Goal: Task Accomplishment & Management: Manage account settings

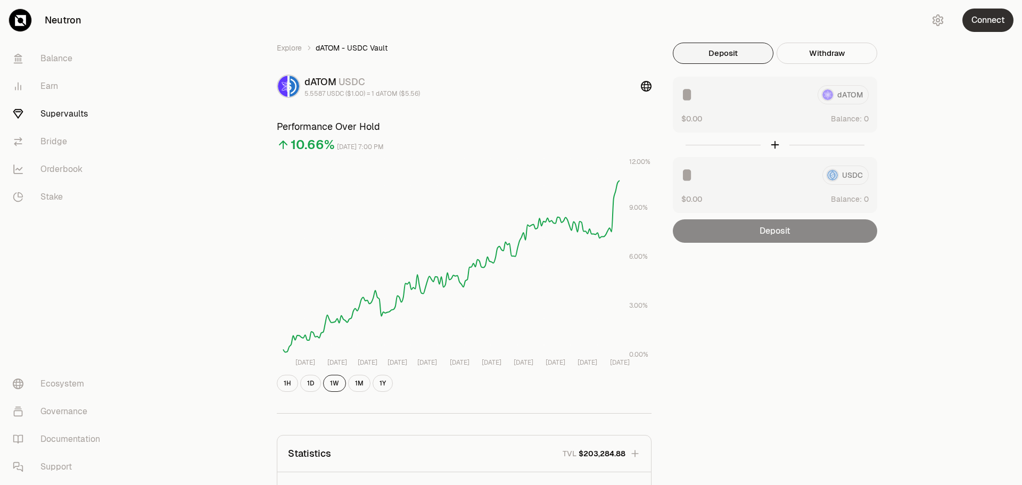
click at [996, 26] on button "Connect" at bounding box center [987, 20] width 51 height 23
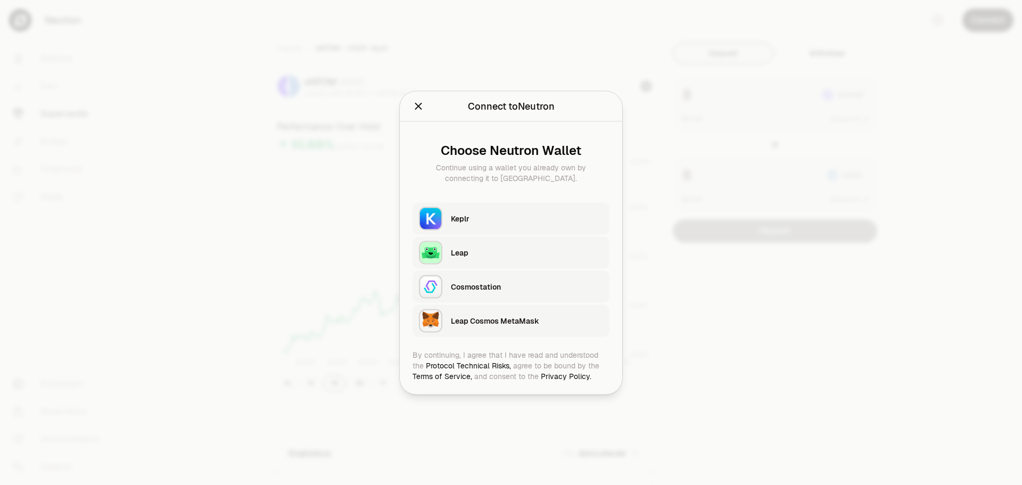
click at [467, 221] on div "Keplr" at bounding box center [527, 218] width 152 height 11
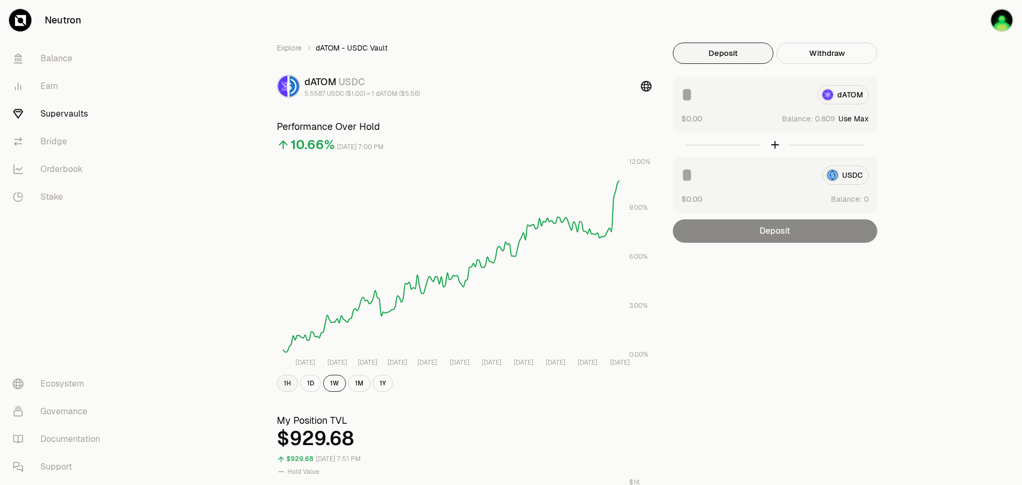
click at [285, 386] on button "1H" at bounding box center [287, 383] width 21 height 17
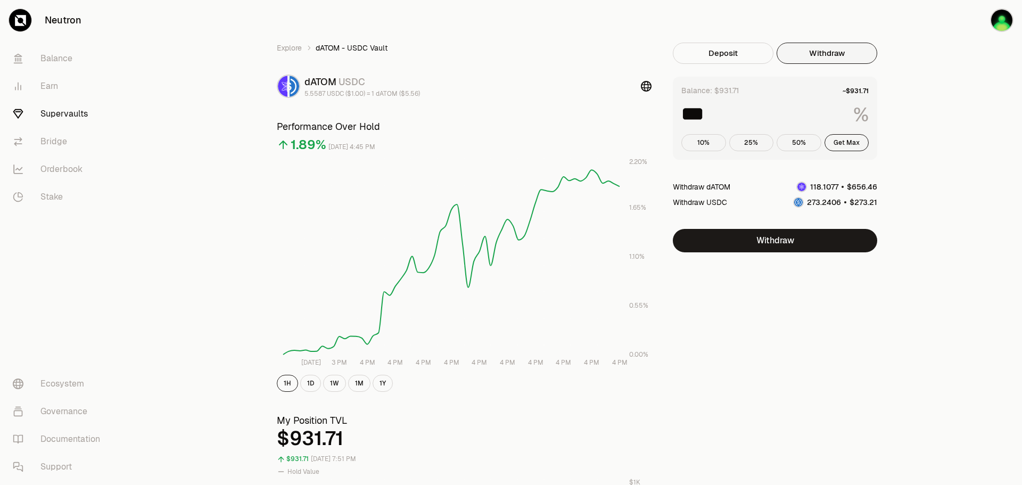
click at [834, 54] on button "Withdraw" at bounding box center [827, 53] width 101 height 21
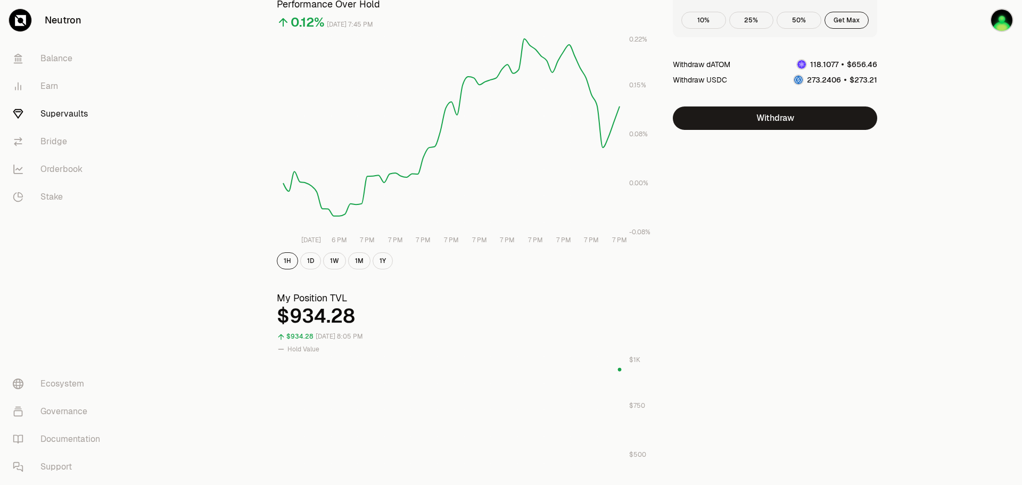
scroll to position [106, 0]
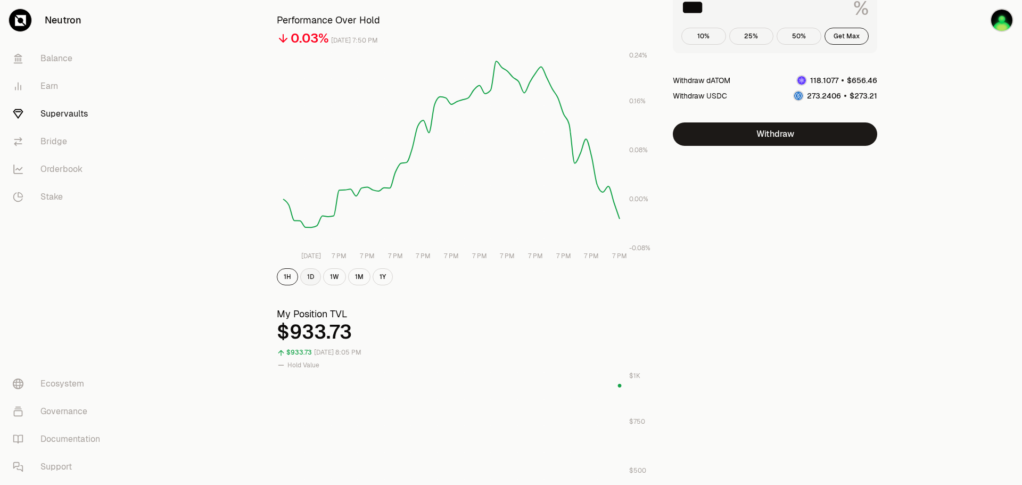
click at [310, 276] on button "1D" at bounding box center [310, 276] width 21 height 17
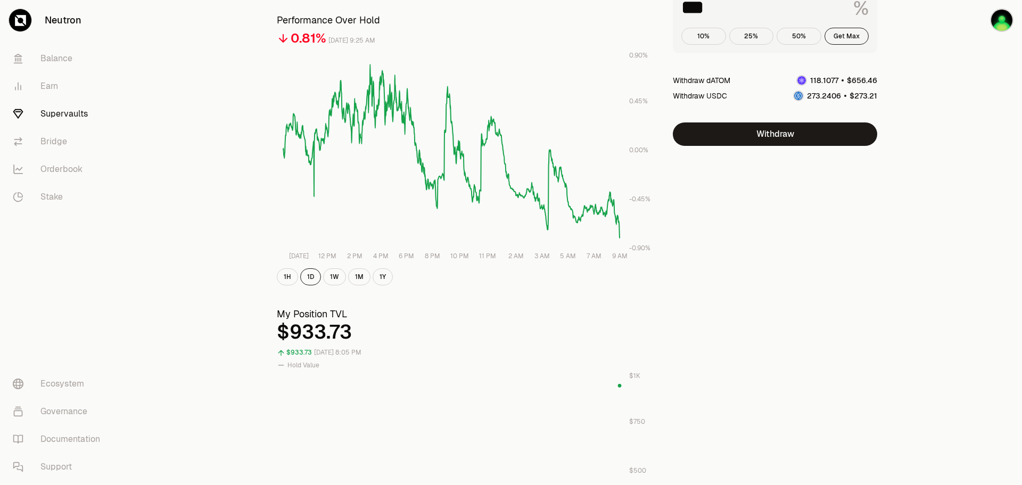
scroll to position [0, 0]
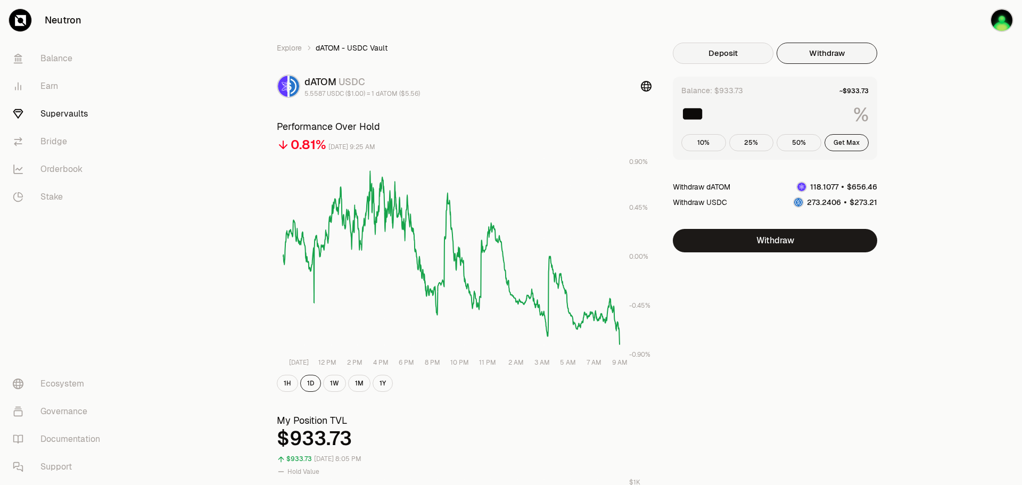
click at [727, 50] on button "Deposit" at bounding box center [723, 53] width 101 height 21
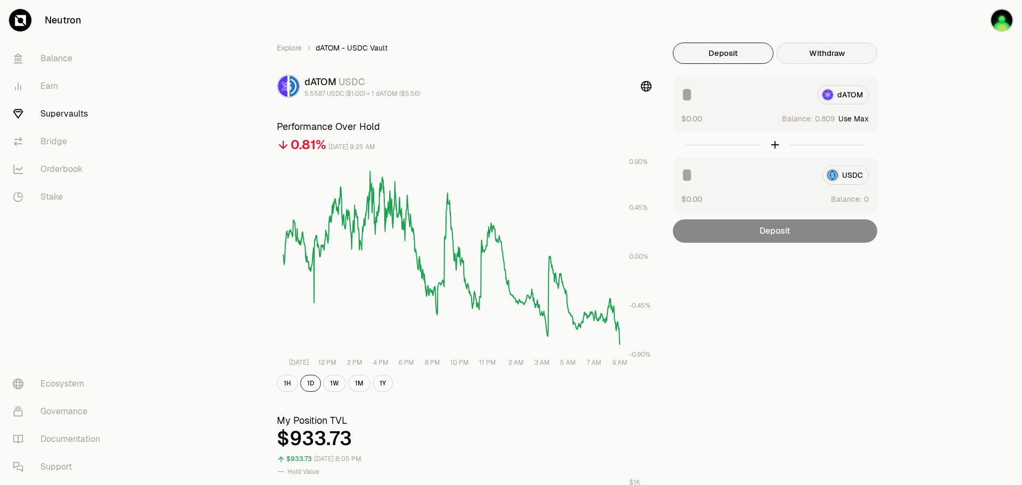
click at [830, 54] on button "Withdraw" at bounding box center [827, 53] width 101 height 21
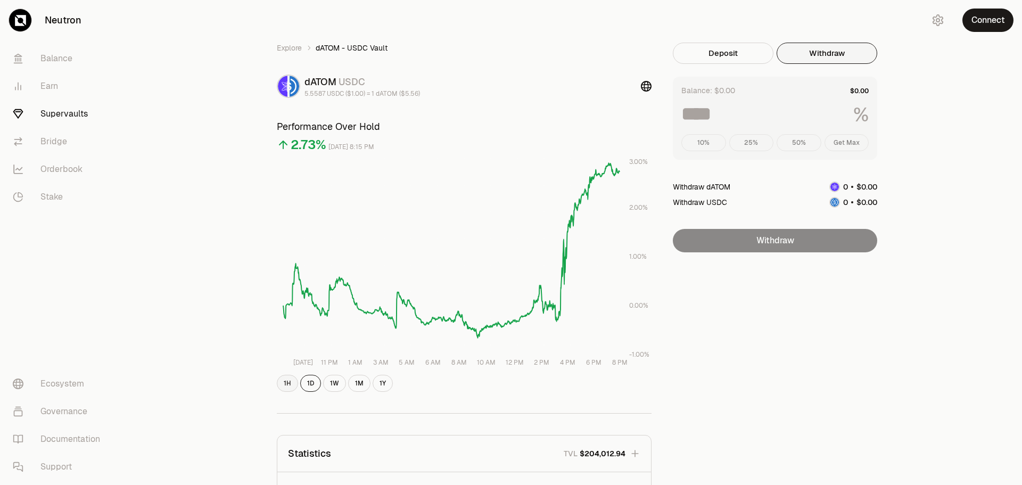
click at [284, 384] on button "1H" at bounding box center [287, 383] width 21 height 17
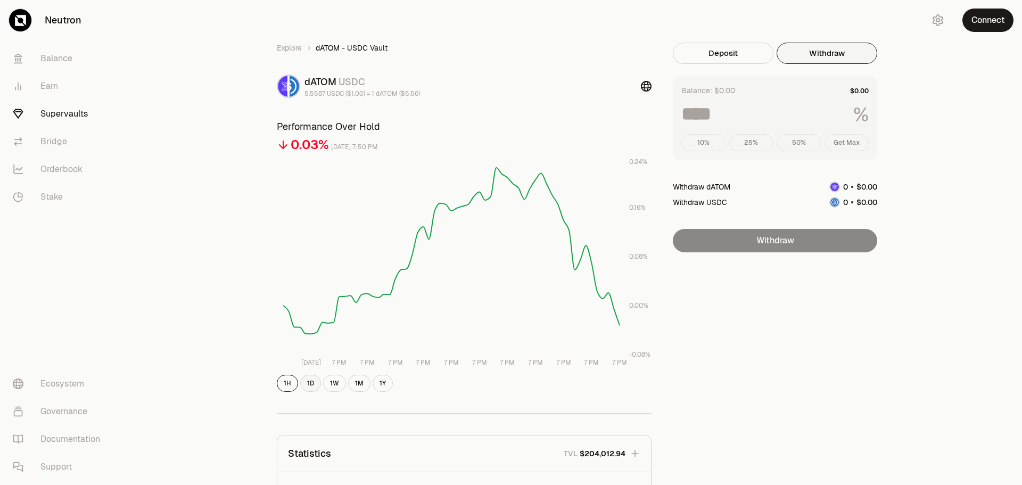
click at [310, 384] on button "1D" at bounding box center [310, 383] width 21 height 17
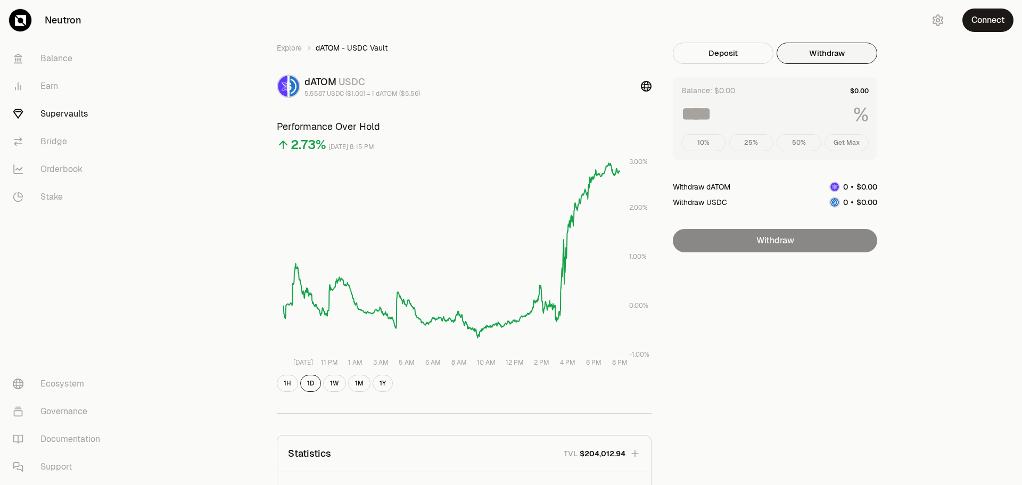
click at [826, 54] on button "Withdraw" at bounding box center [827, 53] width 101 height 21
